Goal: Task Accomplishment & Management: Use online tool/utility

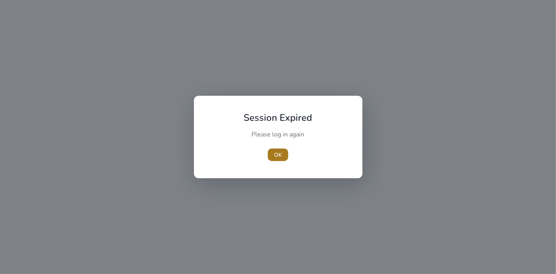
click at [282, 157] on span "OK" at bounding box center [278, 155] width 8 height 8
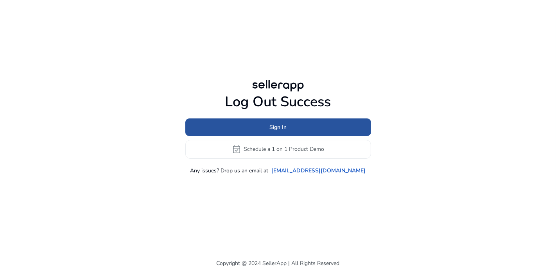
click at [277, 124] on span "Sign In" at bounding box center [278, 127] width 17 height 8
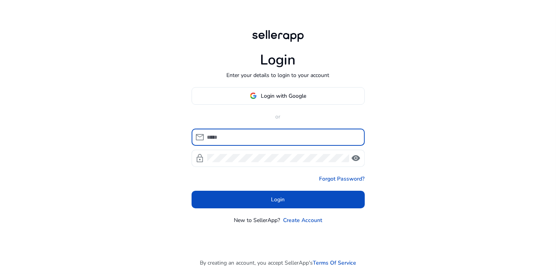
click at [286, 135] on input at bounding box center [282, 137] width 151 height 9
type input "**********"
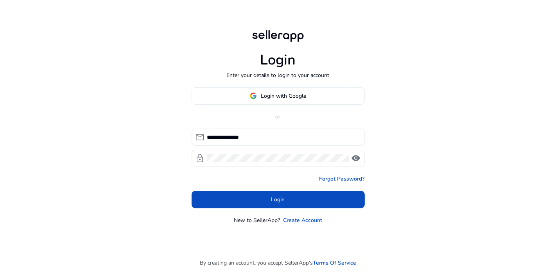
click at [276, 151] on div at bounding box center [278, 158] width 142 height 17
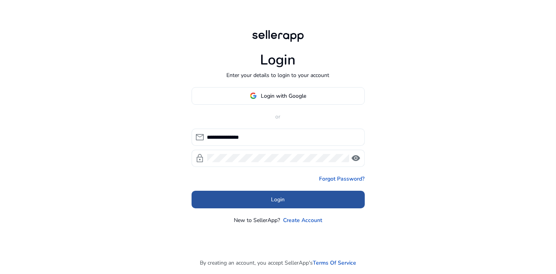
click at [292, 206] on span at bounding box center [278, 199] width 173 height 19
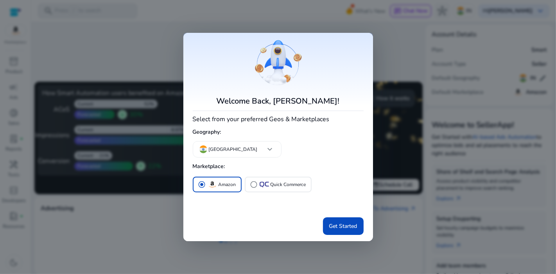
click at [399, 102] on div at bounding box center [278, 137] width 556 height 274
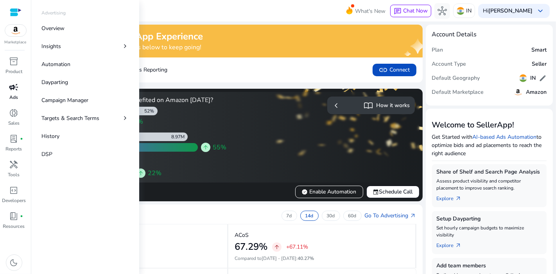
click at [9, 82] on div "campaign" at bounding box center [14, 87] width 22 height 13
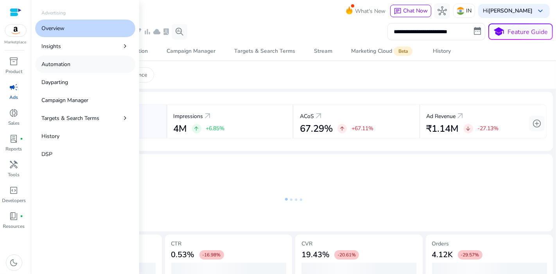
click at [70, 63] on p "Automation" at bounding box center [55, 64] width 29 height 8
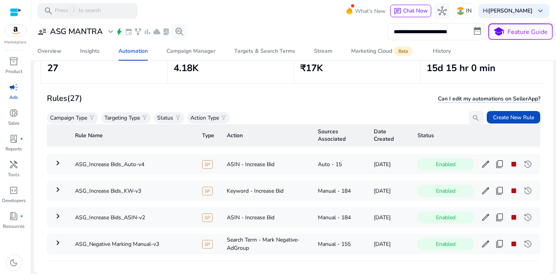
scroll to position [477, 0]
click at [481, 213] on span "edit" at bounding box center [485, 217] width 9 height 9
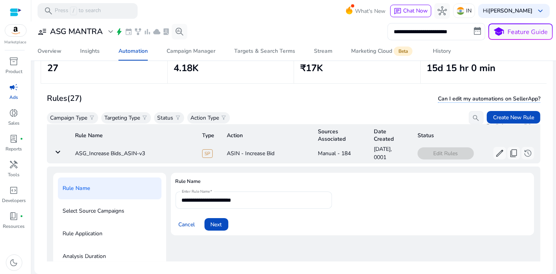
scroll to position [550, 0]
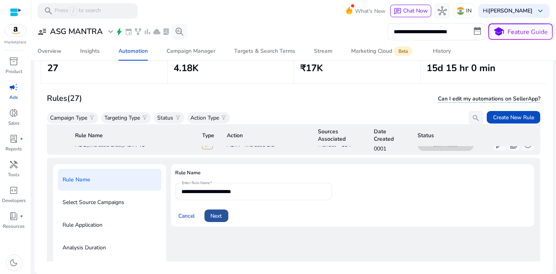
click at [222, 212] on span "Next" at bounding box center [216, 216] width 11 height 8
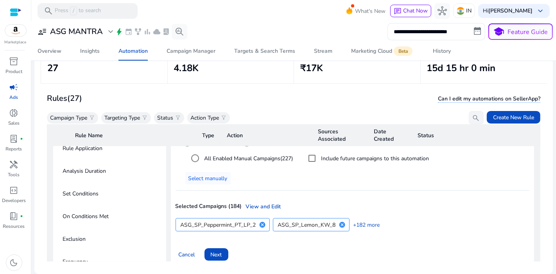
scroll to position [659, 0]
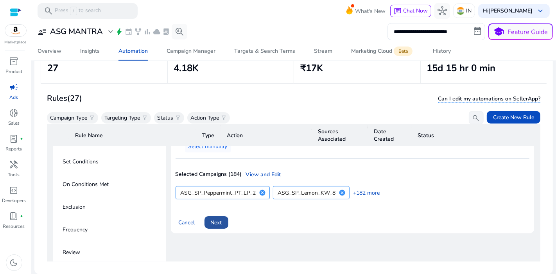
click at [221, 219] on span "Next" at bounding box center [216, 223] width 11 height 8
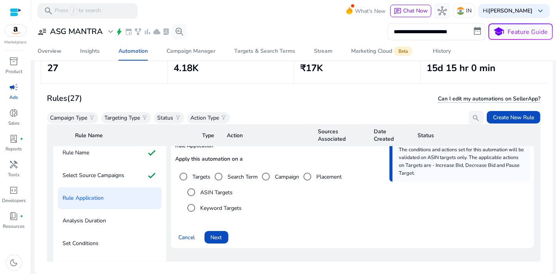
scroll to position [577, 0]
click at [220, 234] on span "Next" at bounding box center [216, 238] width 11 height 8
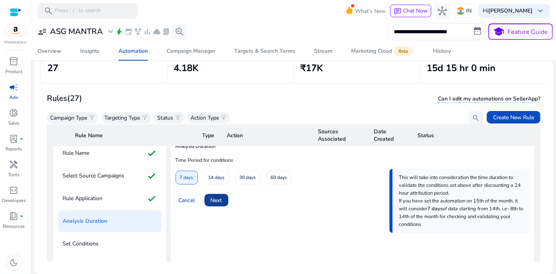
click at [222, 196] on span "Next" at bounding box center [216, 200] width 11 height 8
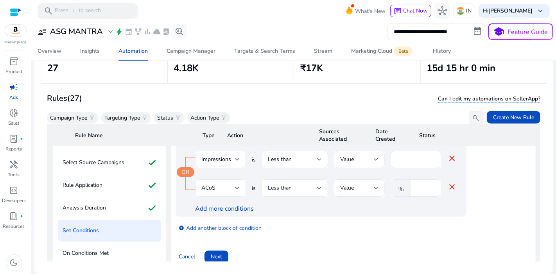
scroll to position [619, 0]
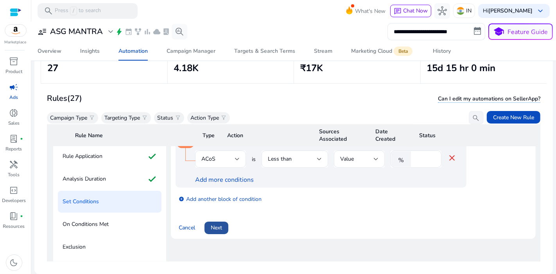
click at [215, 224] on span at bounding box center [217, 228] width 24 height 19
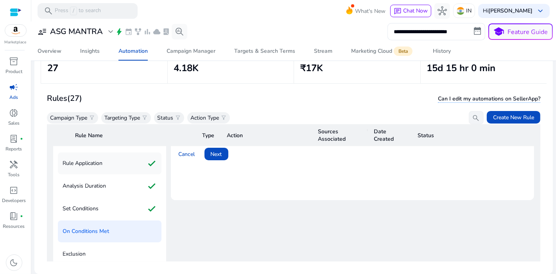
scroll to position [612, 0]
click at [98, 206] on div "Set Conditions check" at bounding box center [110, 209] width 104 height 22
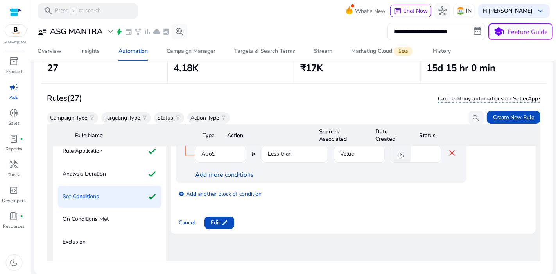
scroll to position [625, 0]
click at [226, 219] on span "edit" at bounding box center [225, 222] width 6 height 6
click at [226, 213] on span at bounding box center [217, 222] width 24 height 19
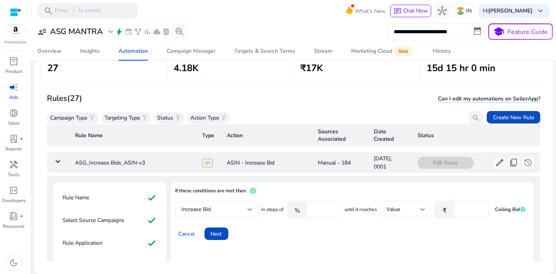
scroll to position [532, 0]
click at [466, 206] on input "**" at bounding box center [471, 210] width 24 height 9
type input "**"
click at [207, 225] on span at bounding box center [217, 234] width 24 height 19
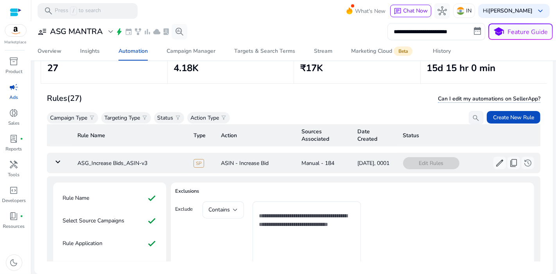
scroll to position [592, 0]
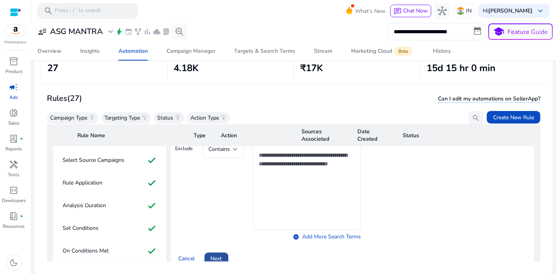
click at [220, 255] on span "Next" at bounding box center [216, 259] width 11 height 8
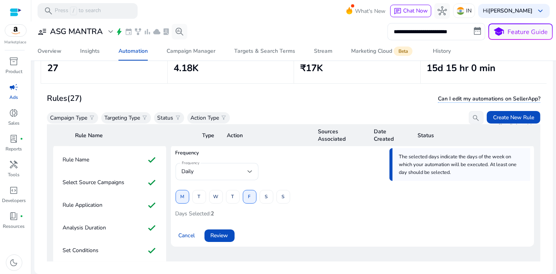
scroll to position [569, 0]
click at [177, 189] on span at bounding box center [182, 198] width 13 height 19
click at [244, 189] on span at bounding box center [249, 198] width 13 height 19
click at [221, 189] on span at bounding box center [216, 198] width 13 height 19
click at [265, 191] on span "S" at bounding box center [266, 198] width 3 height 14
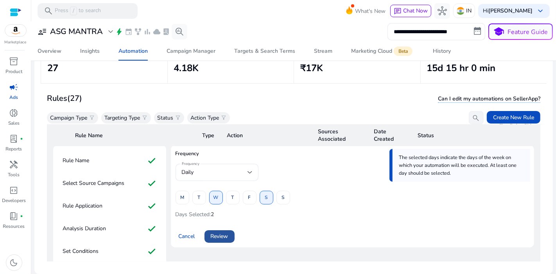
click at [211, 232] on span "Review" at bounding box center [220, 236] width 18 height 8
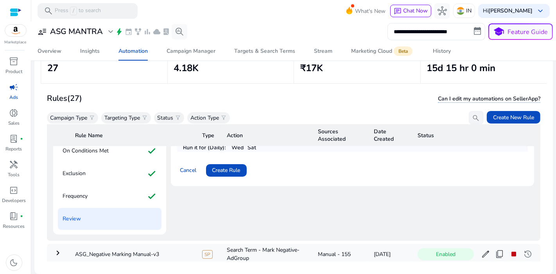
scroll to position [693, 0]
click at [218, 166] on span "Create Rule" at bounding box center [226, 170] width 28 height 8
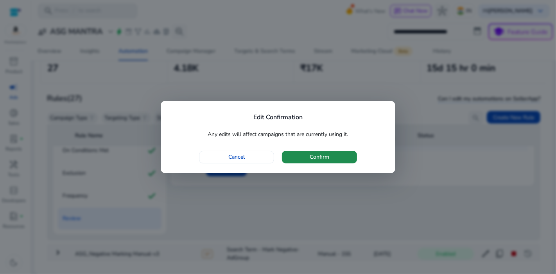
click at [323, 159] on span "Confirm" at bounding box center [320, 157] width 20 height 8
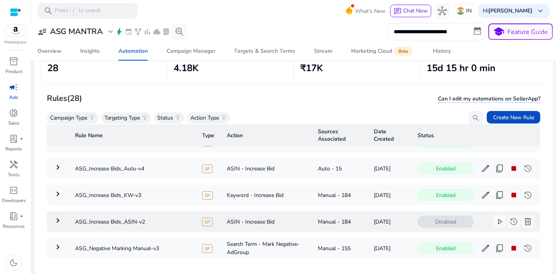
scroll to position [499, 0]
click at [481, 191] on span "edit" at bounding box center [485, 195] width 9 height 9
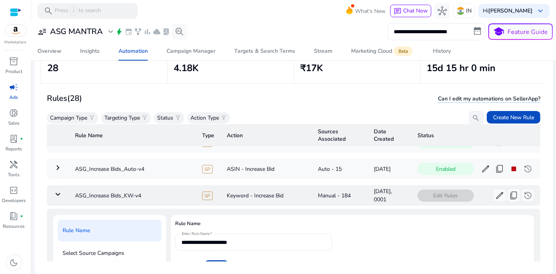
scroll to position [550, 0]
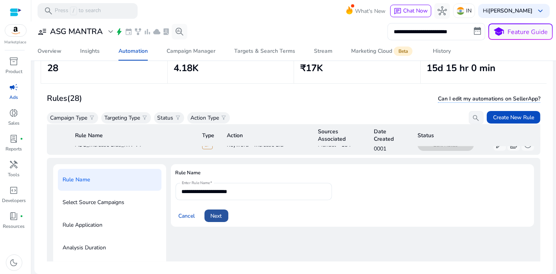
click at [216, 212] on span "Next" at bounding box center [216, 216] width 11 height 8
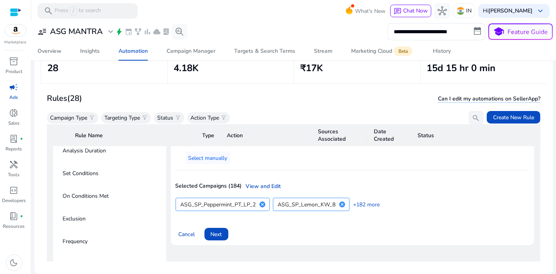
scroll to position [648, 0]
click at [212, 230] on span "Next" at bounding box center [216, 234] width 11 height 8
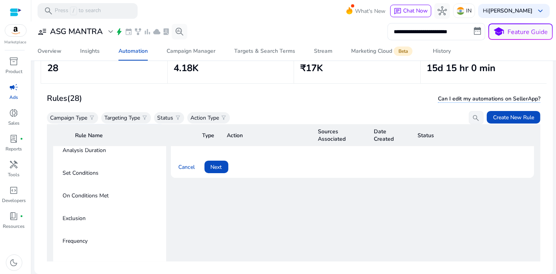
scroll to position [582, 0]
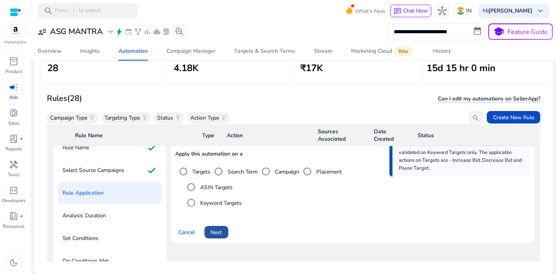
click at [221, 229] on span "Next" at bounding box center [216, 233] width 11 height 8
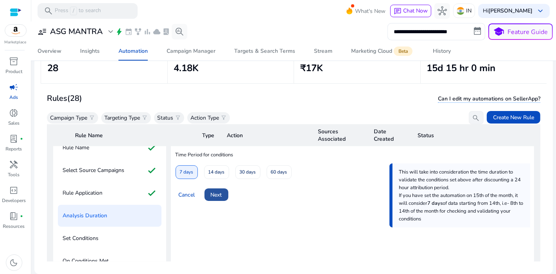
click at [215, 191] on span "Next" at bounding box center [216, 195] width 11 height 8
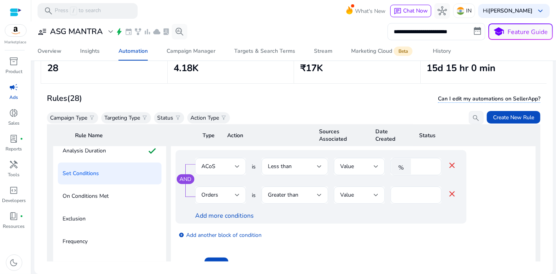
scroll to position [691, 0]
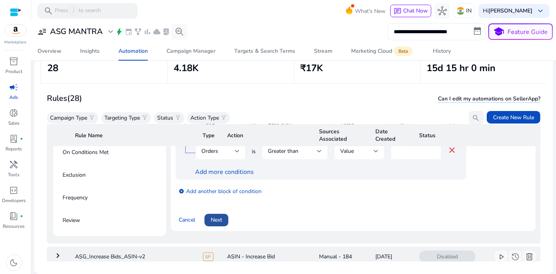
click at [216, 216] on span "Next" at bounding box center [216, 220] width 11 height 8
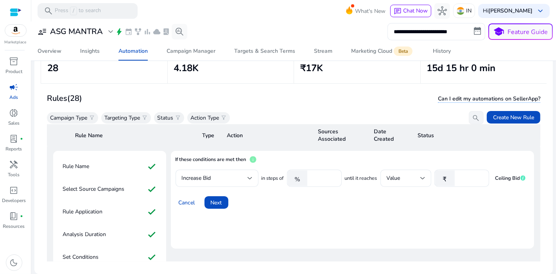
scroll to position [563, 0]
click at [472, 175] on input "**" at bounding box center [471, 179] width 24 height 9
type input "*"
type input "**"
click at [217, 199] on span "Next" at bounding box center [216, 203] width 11 height 8
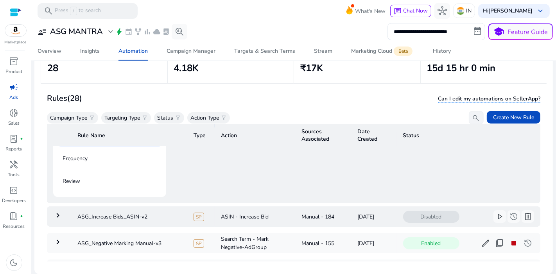
scroll to position [626, 0]
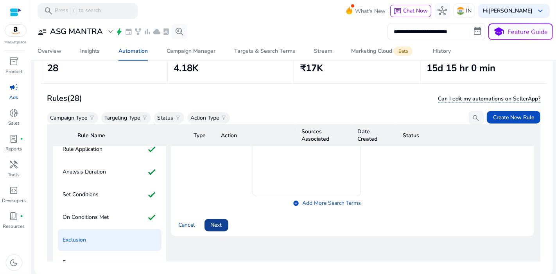
click at [219, 221] on span "Next" at bounding box center [216, 225] width 11 height 8
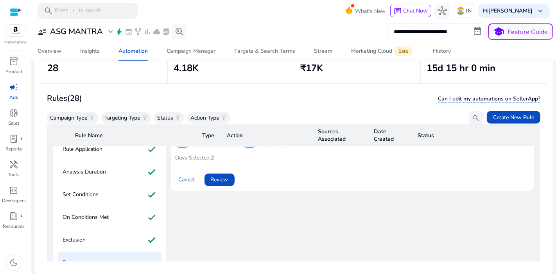
click at [219, 216] on div "Frequency The selected days indicate the days of the week on which your automat…" at bounding box center [353, 194] width 364 height 213
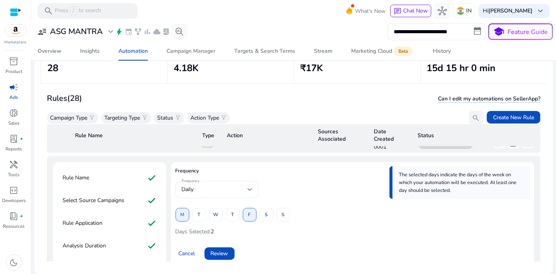
scroll to position [549, 0]
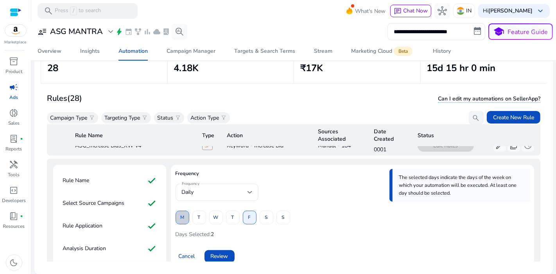
click at [184, 209] on span at bounding box center [182, 218] width 13 height 19
click at [218, 209] on span at bounding box center [216, 218] width 13 height 19
click at [248, 211] on span "F" at bounding box center [249, 218] width 3 height 14
click at [266, 211] on span "S" at bounding box center [266, 218] width 3 height 14
click at [232, 247] on span at bounding box center [220, 256] width 30 height 19
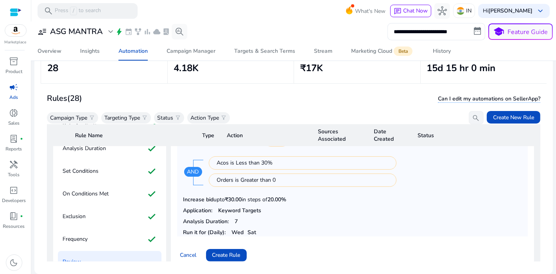
scroll to position [650, 0]
click at [237, 251] on span "Create Rule" at bounding box center [226, 255] width 28 height 8
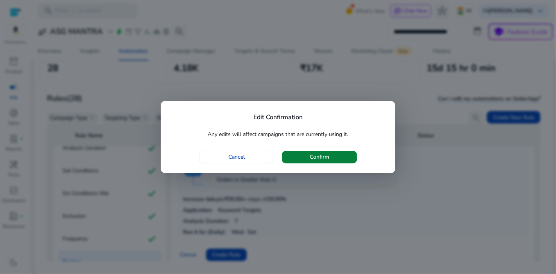
click at [322, 160] on span "Confirm" at bounding box center [320, 157] width 20 height 8
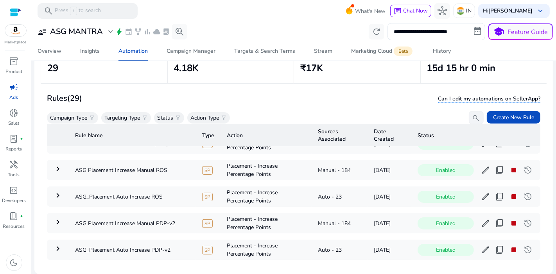
scroll to position [0, 0]
